Goal: Task Accomplishment & Management: Complete application form

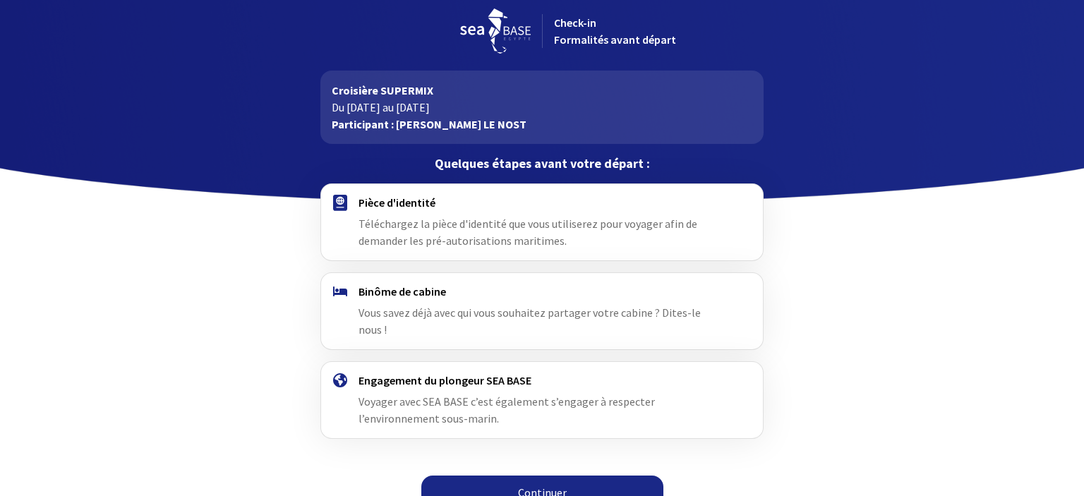
scroll to position [12, 0]
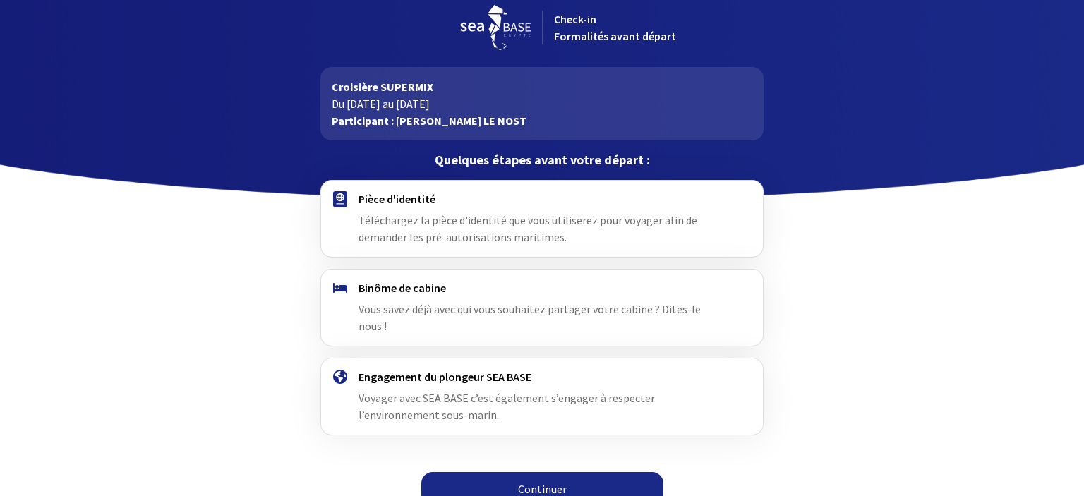
click at [543, 472] on link "Continuer" at bounding box center [542, 489] width 242 height 34
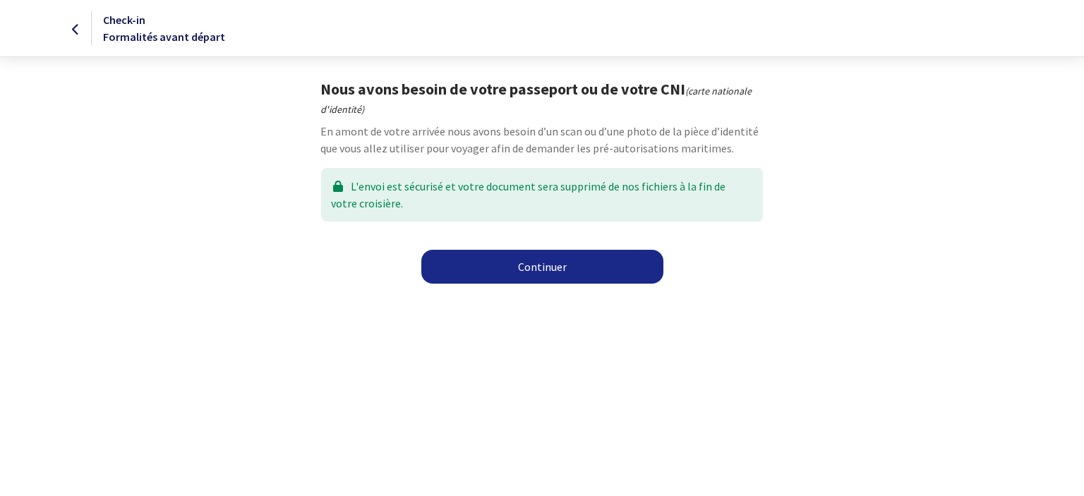
click at [543, 267] on link "Continuer" at bounding box center [542, 267] width 242 height 34
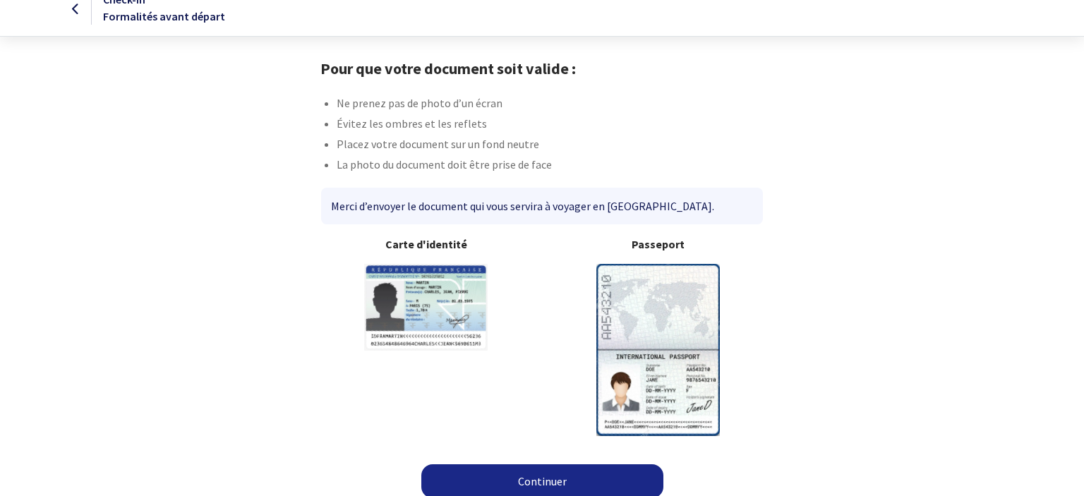
scroll to position [30, 0]
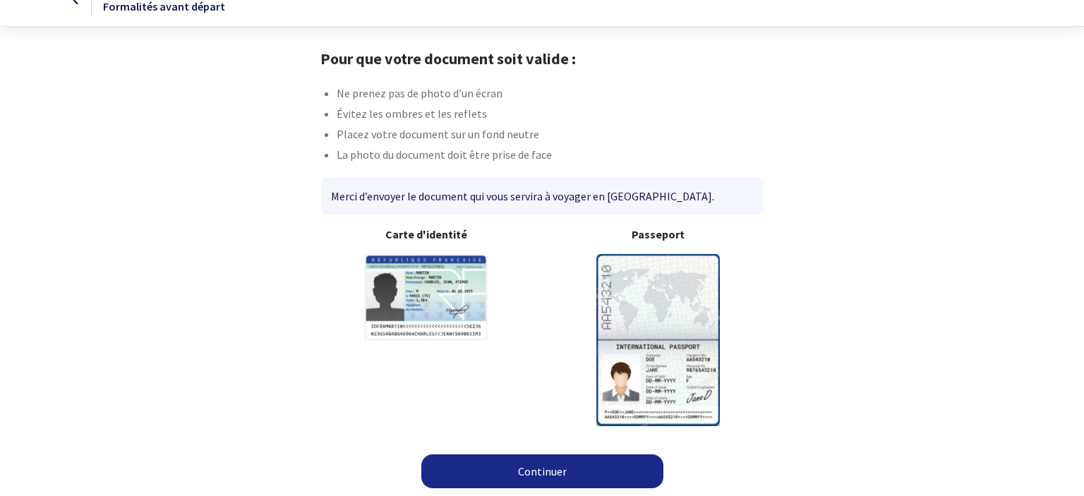
click at [575, 468] on link "Continuer" at bounding box center [542, 471] width 242 height 34
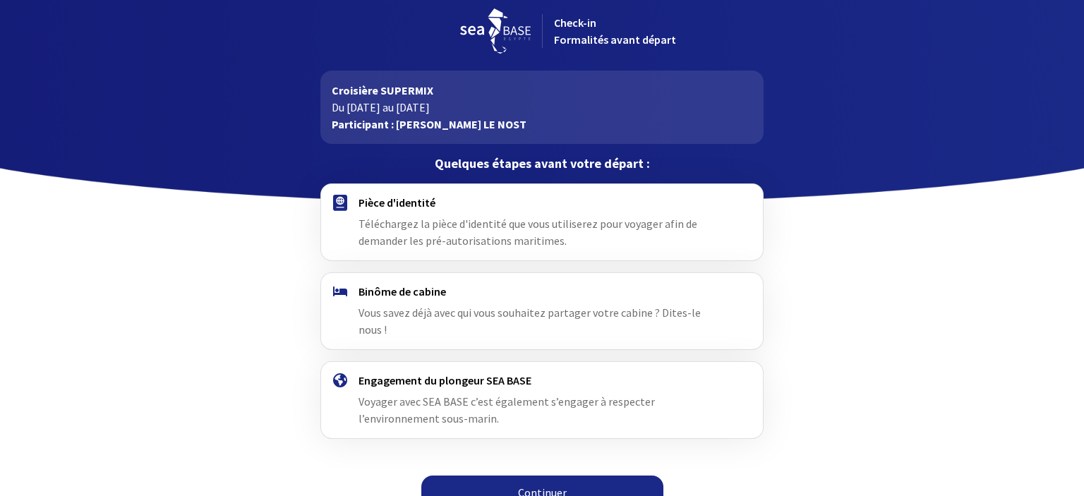
scroll to position [12, 0]
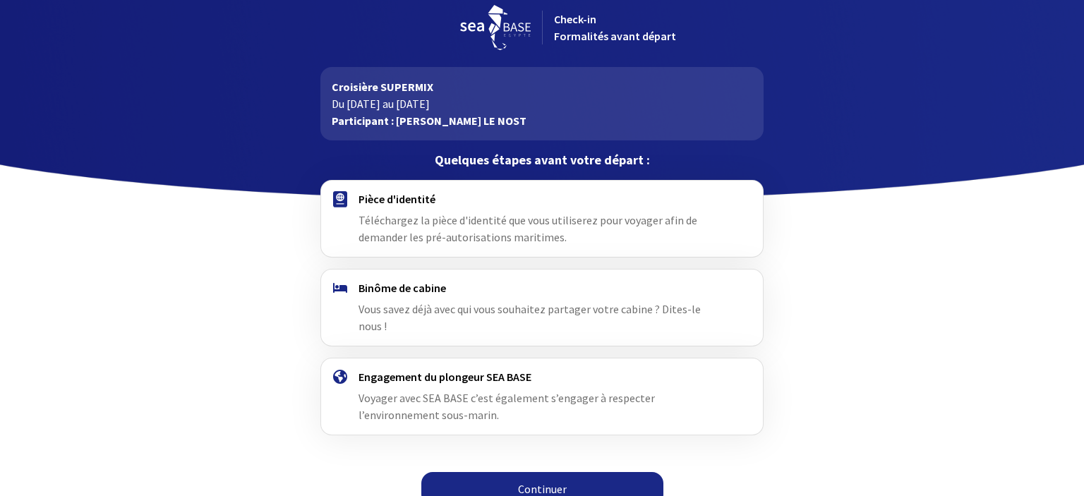
click at [559, 472] on link "Continuer" at bounding box center [542, 489] width 242 height 34
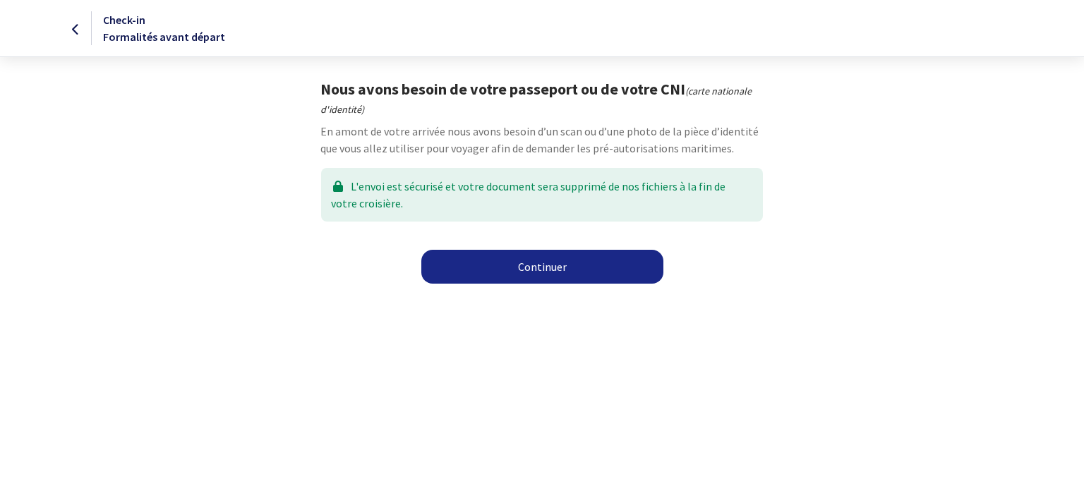
click at [559, 265] on link "Continuer" at bounding box center [542, 267] width 242 height 34
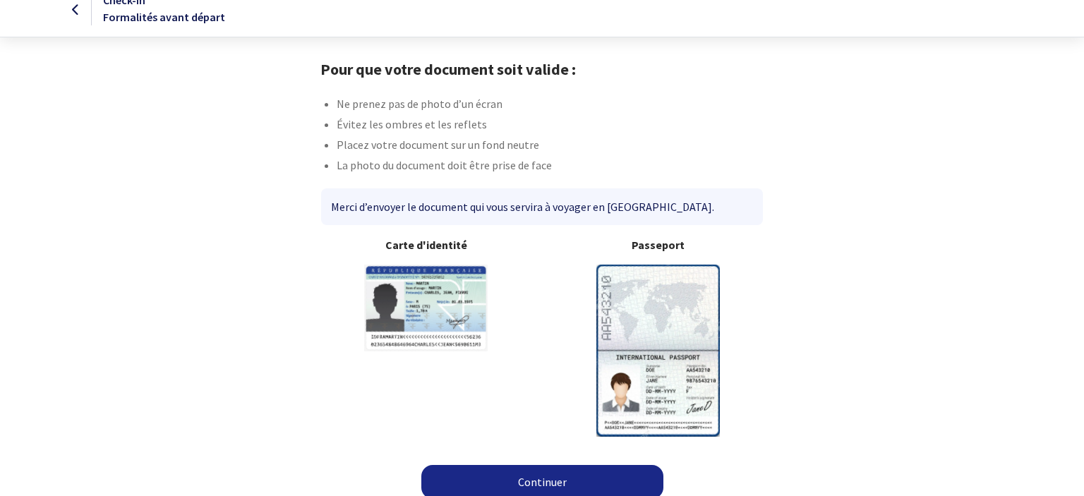
scroll to position [30, 0]
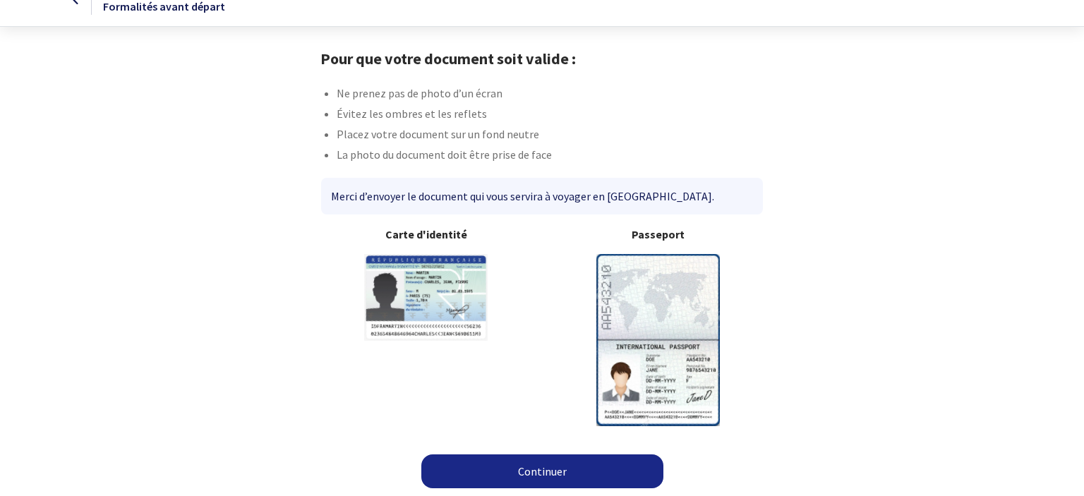
click at [553, 473] on link "Continuer" at bounding box center [542, 471] width 242 height 34
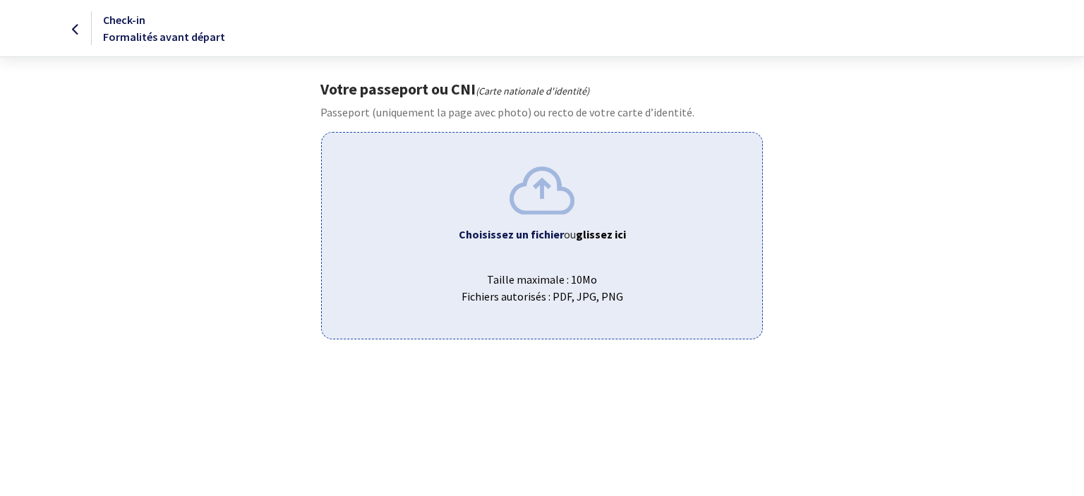
click at [543, 232] on b "Choisissez un fichier" at bounding box center [511, 234] width 105 height 14
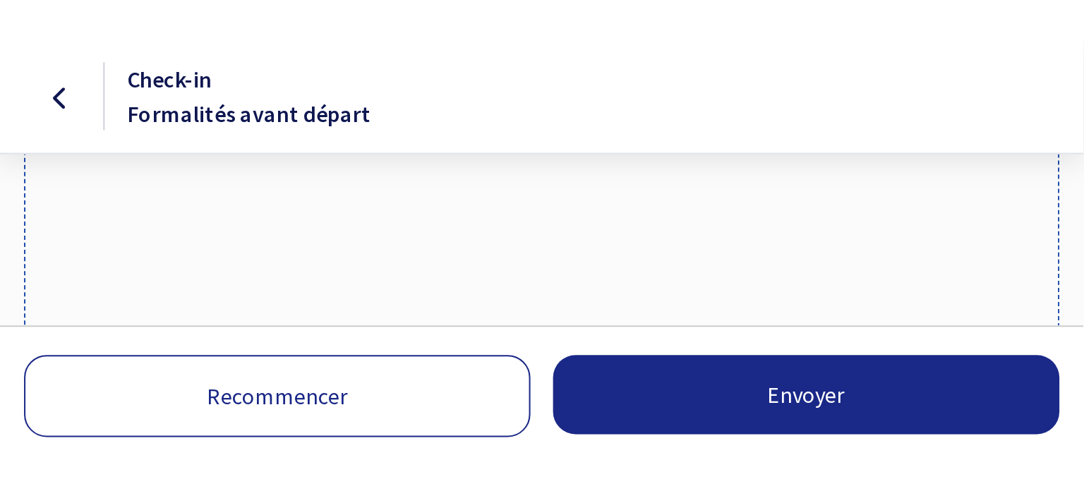
scroll to position [452, 0]
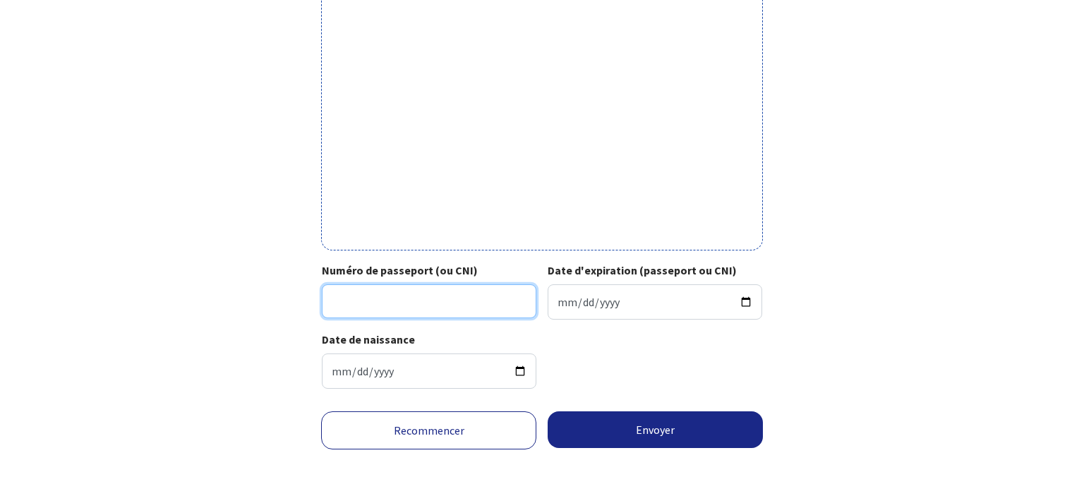
click at [433, 299] on input "Numéro de passeport (ou CNI)" at bounding box center [429, 301] width 215 height 34
click at [380, 306] on input "Numéro de passeport (ou CNI)" at bounding box center [429, 301] width 215 height 34
type input "18CC25951"
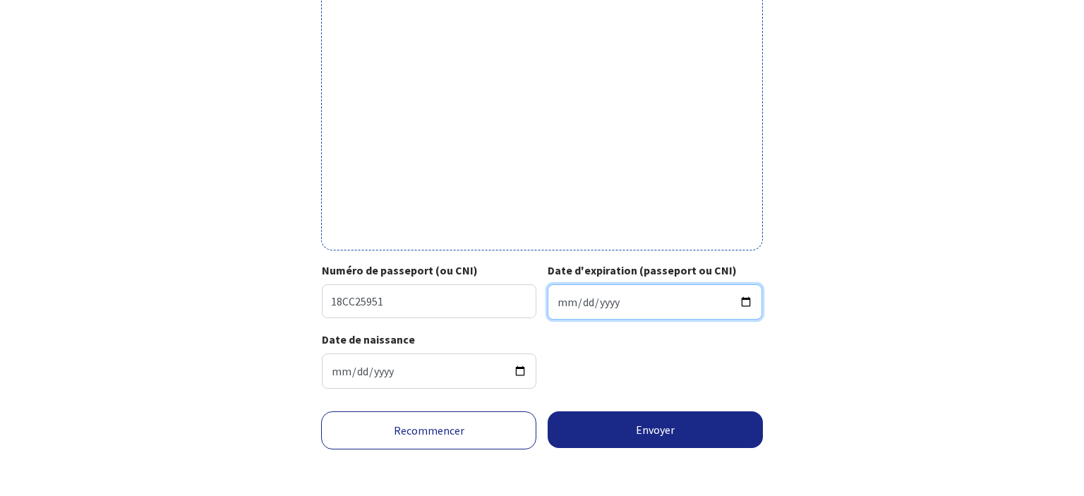
click at [608, 297] on input "Date d'expiration (passeport ou CNI)" at bounding box center [655, 301] width 215 height 35
click at [559, 304] on input "Date d'expiration (passeport ou CNI)" at bounding box center [655, 301] width 215 height 35
type input "2028-03-08"
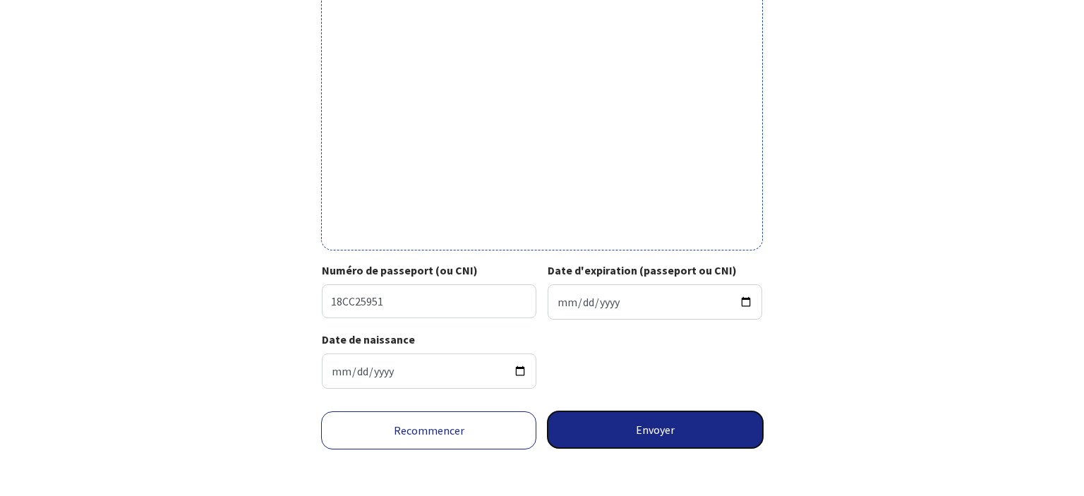
click at [657, 425] on button "Envoyer" at bounding box center [655, 429] width 215 height 37
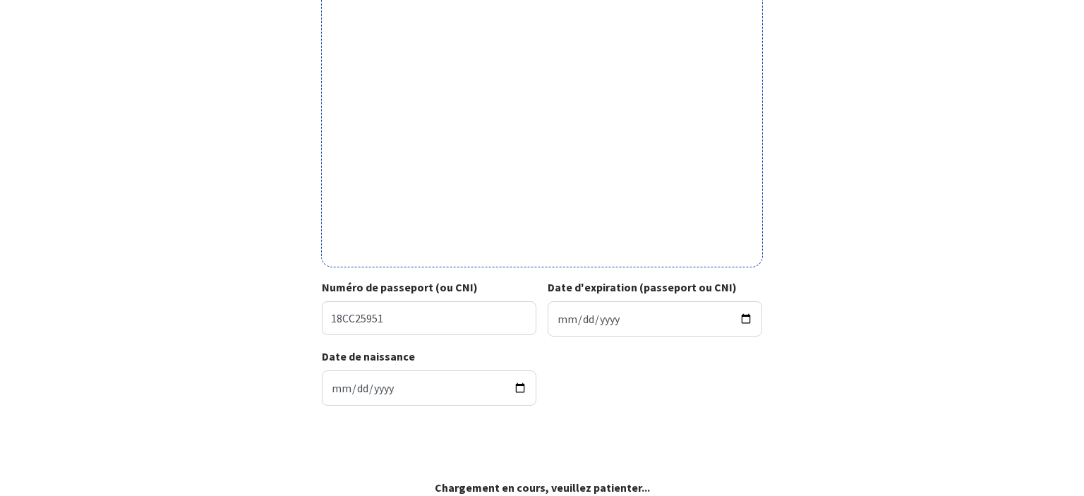
scroll to position [431, 0]
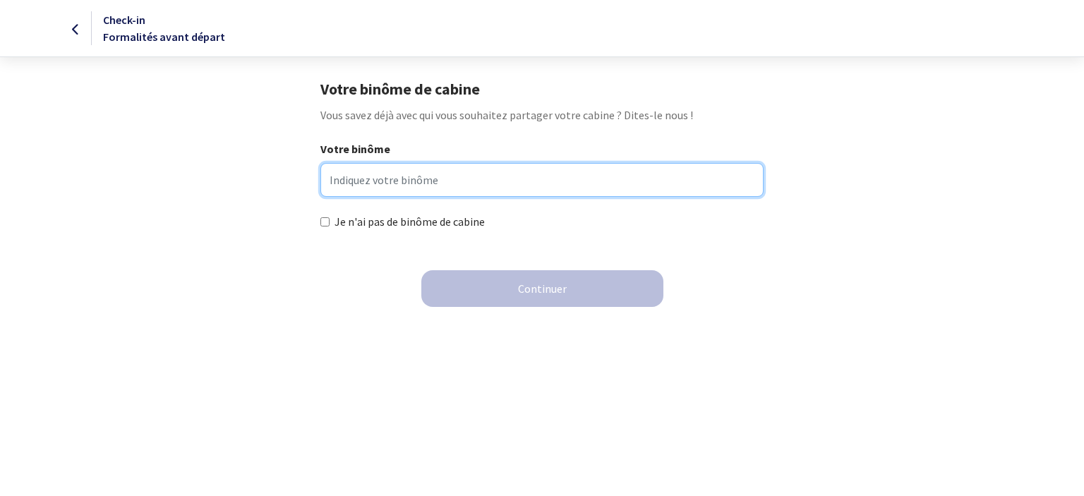
click at [353, 179] on input "Votre binôme" at bounding box center [541, 180] width 442 height 34
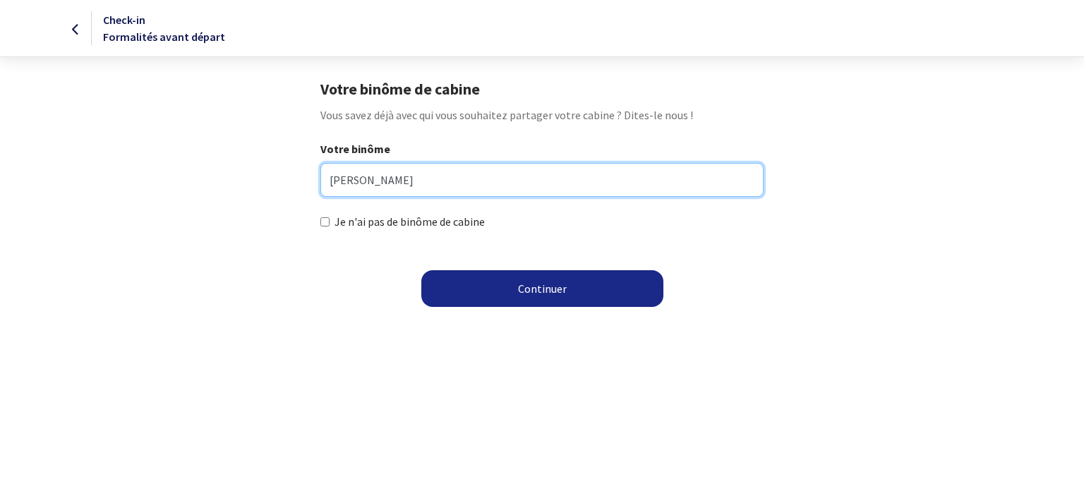
type input "Sylvie GOMEZ"
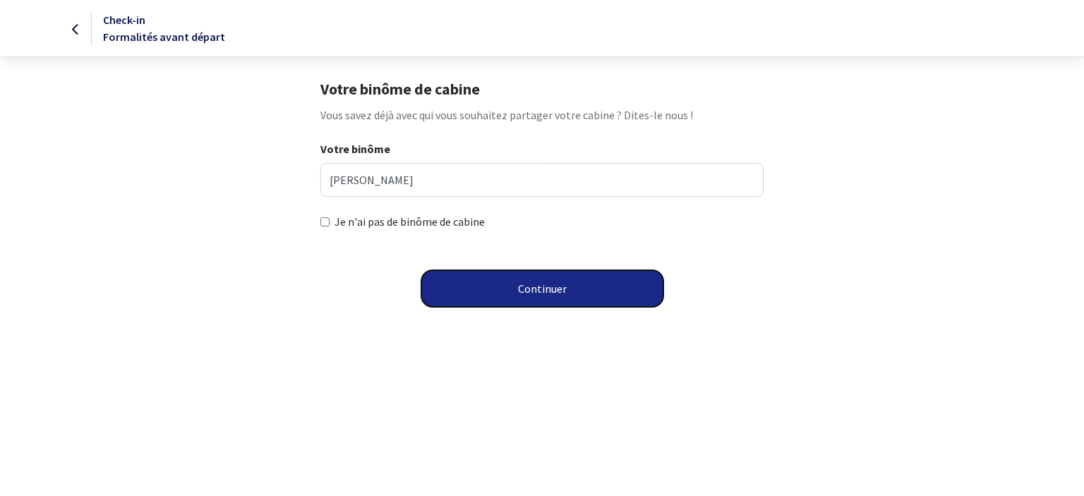
click at [560, 290] on button "Continuer" at bounding box center [542, 288] width 242 height 37
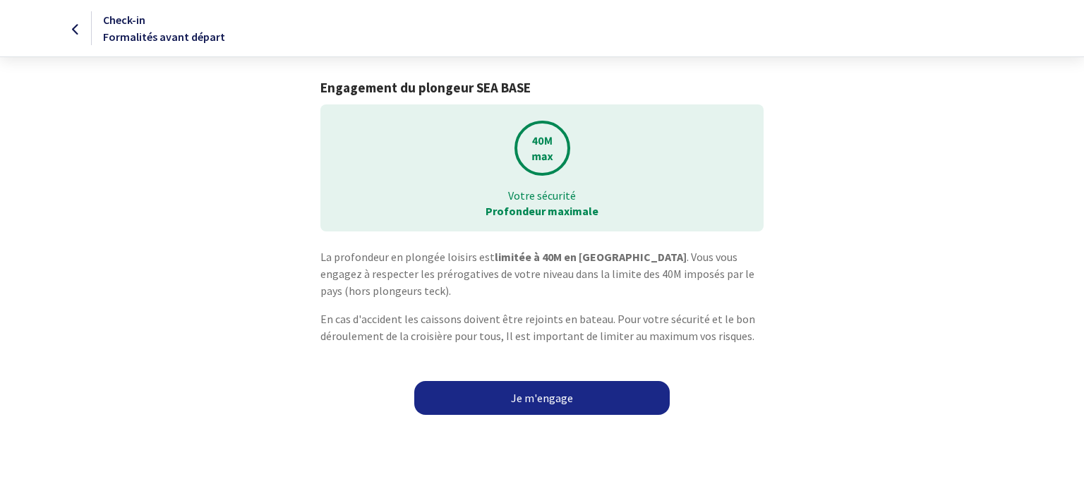
click at [546, 399] on link "Je m'engage" at bounding box center [541, 398] width 255 height 34
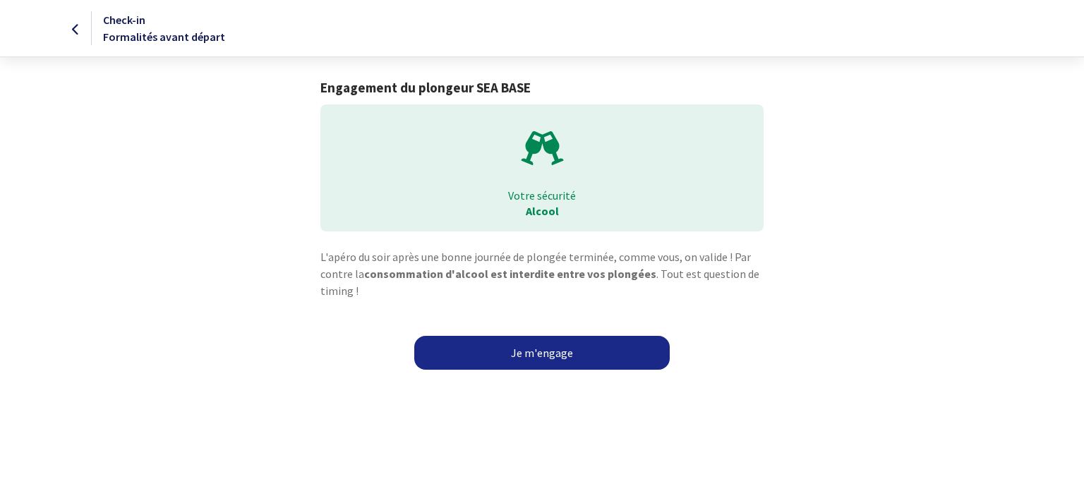
click at [546, 356] on link "Je m'engage" at bounding box center [541, 353] width 255 height 34
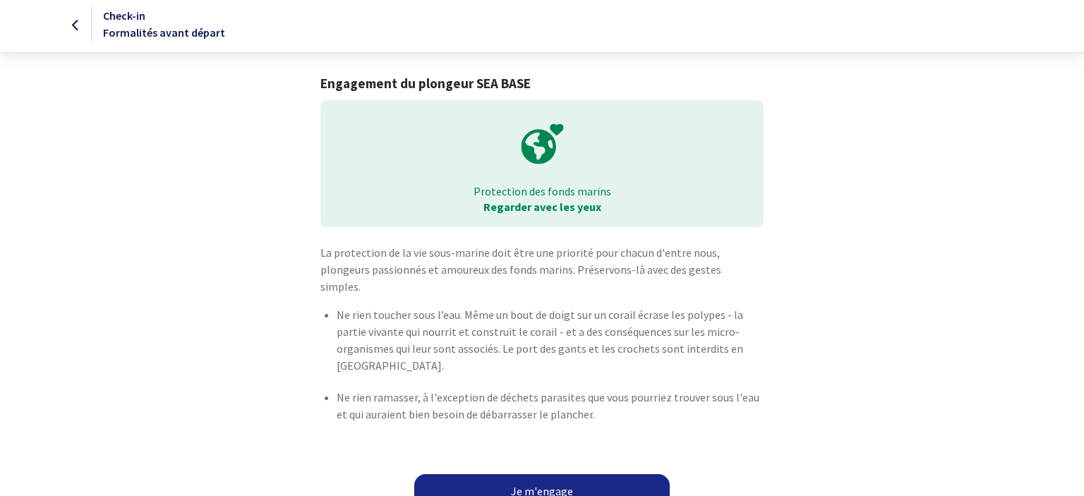
scroll to position [7, 0]
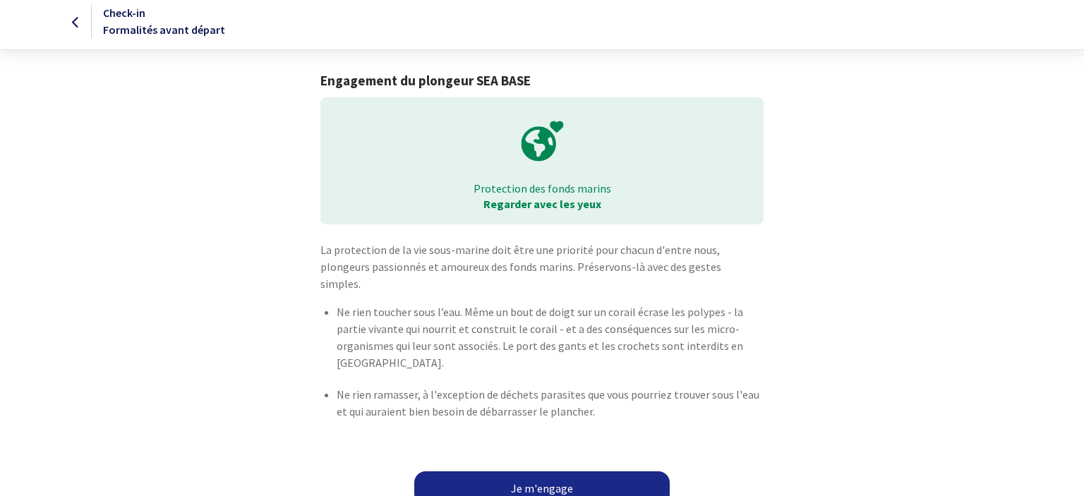
click at [559, 476] on link "Je m'engage" at bounding box center [541, 488] width 255 height 34
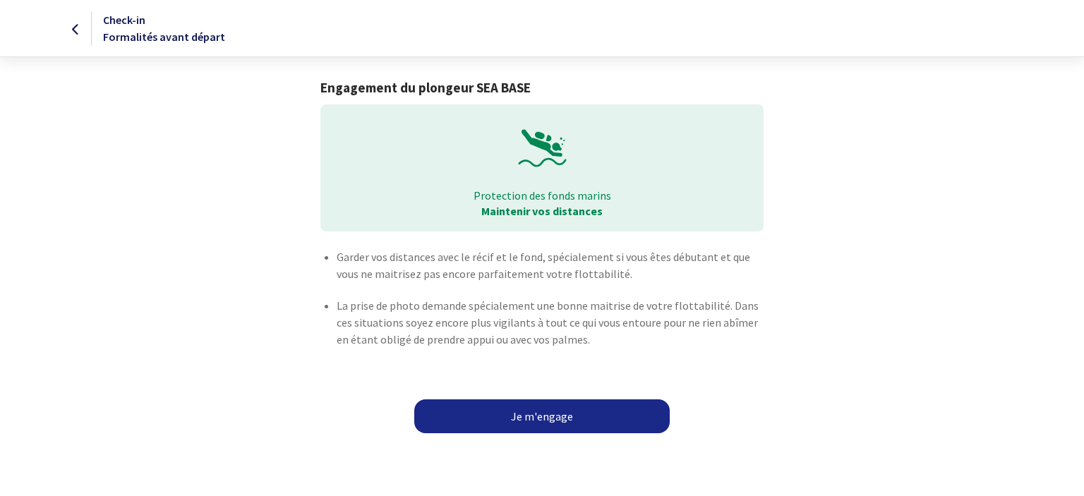
click at [558, 415] on link "Je m'engage" at bounding box center [541, 416] width 255 height 34
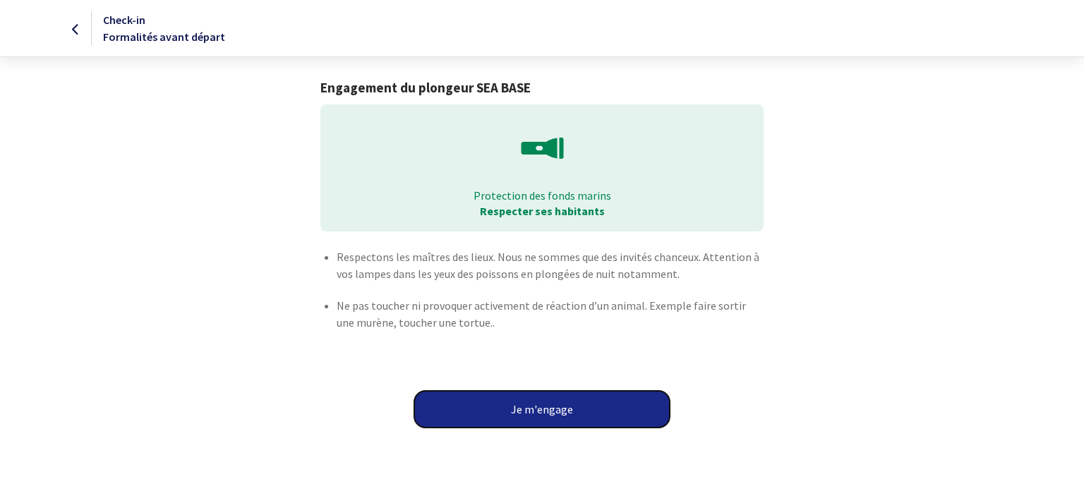
click at [547, 409] on button "Je m'engage" at bounding box center [541, 409] width 255 height 37
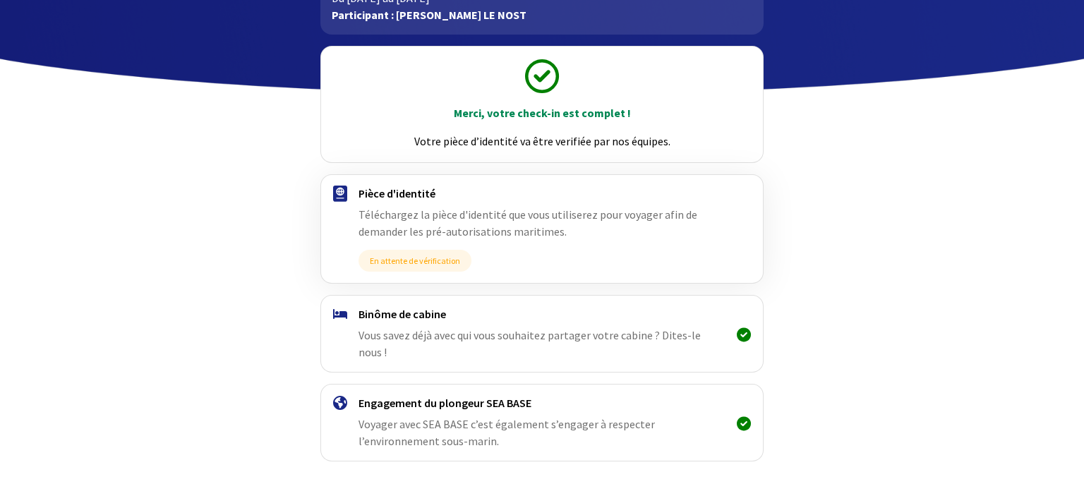
scroll to position [144, 0]
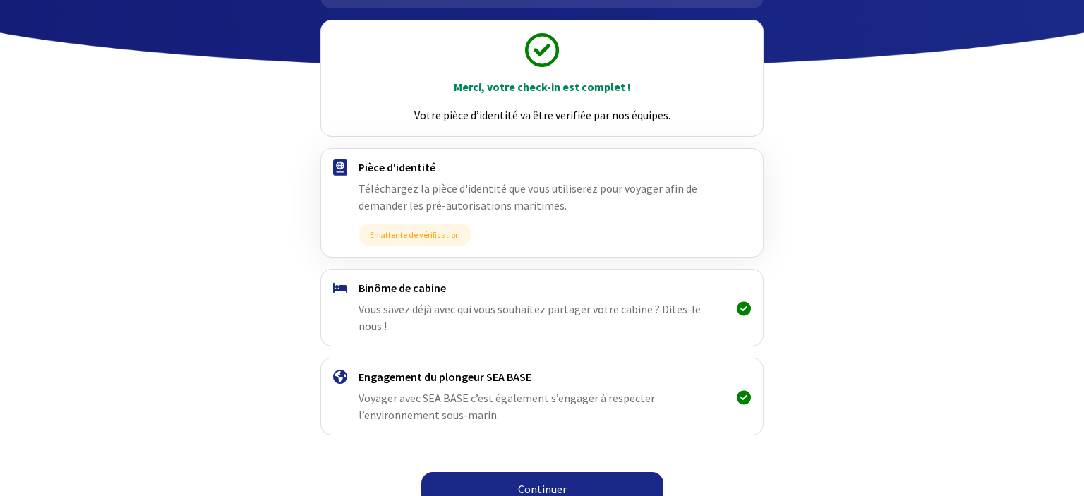
click at [552, 476] on link "Continuer" at bounding box center [542, 489] width 242 height 34
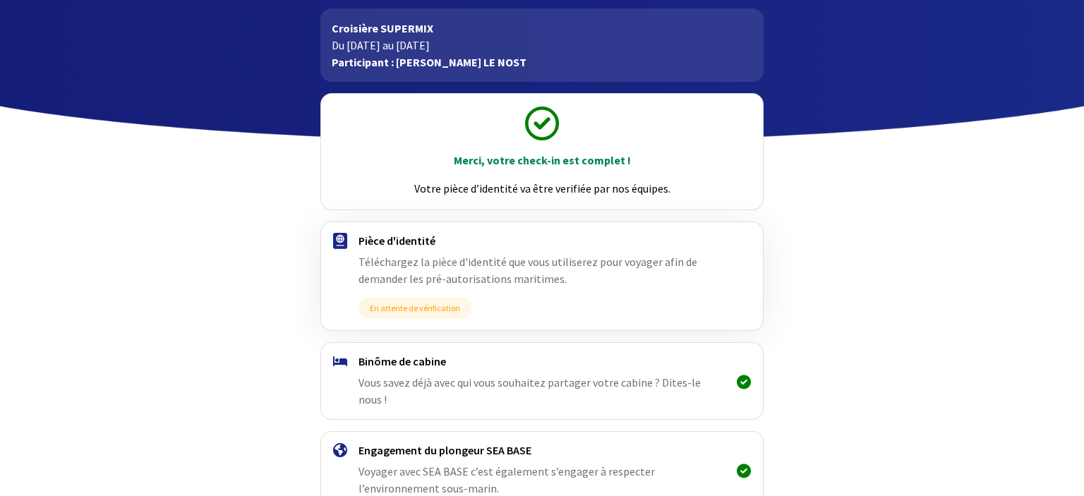
scroll to position [144, 0]
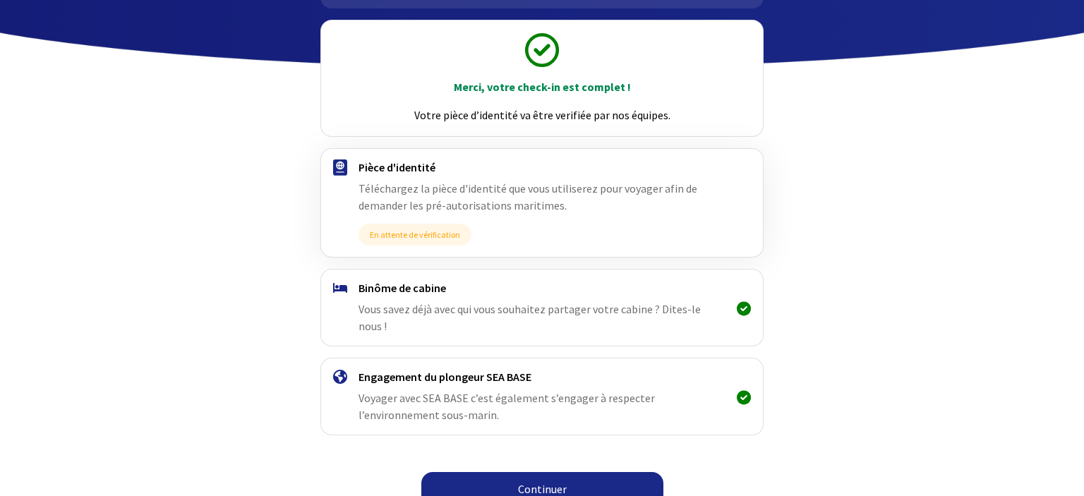
click at [551, 472] on link "Continuer" at bounding box center [542, 489] width 242 height 34
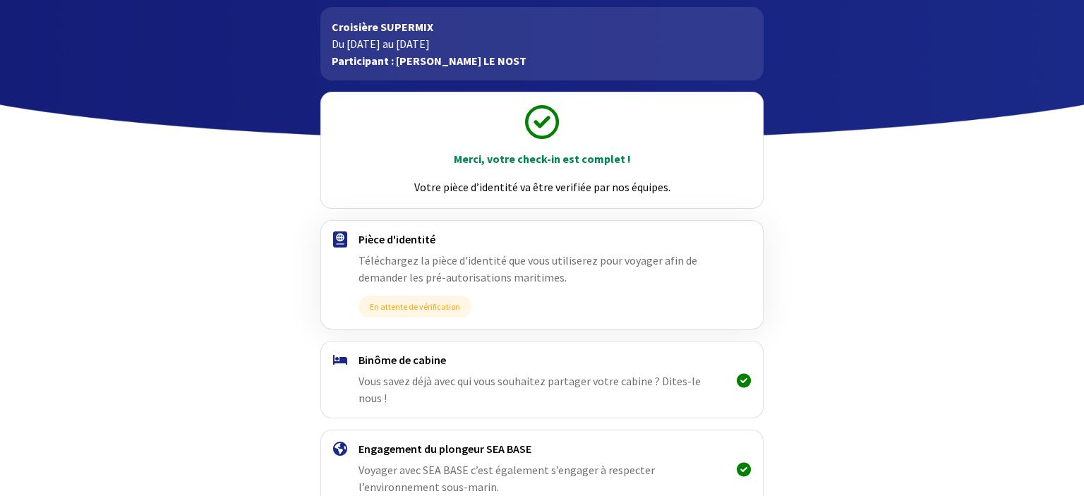
scroll to position [144, 0]
